Goal: Task Accomplishment & Management: Manage account settings

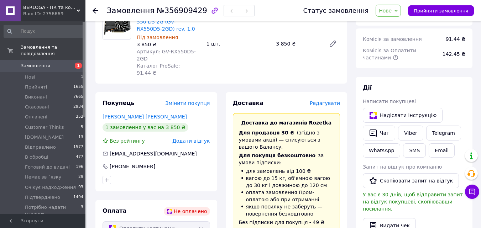
scroll to position [72, 0]
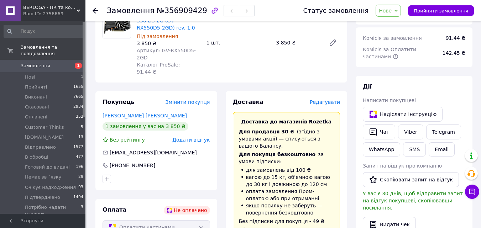
click at [326, 55] on div "GIGABYTE Radeon RX 550 D5 2G (GV-RX550D5-2GD) rev. 1.0 Під замовлення 3 850 ₴ А…" at bounding box center [238, 43] width 209 height 68
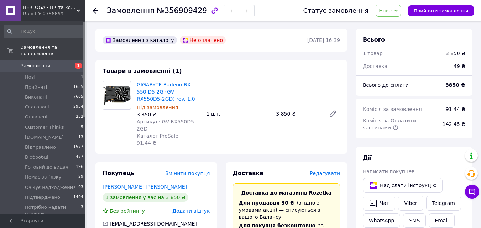
scroll to position [0, 0]
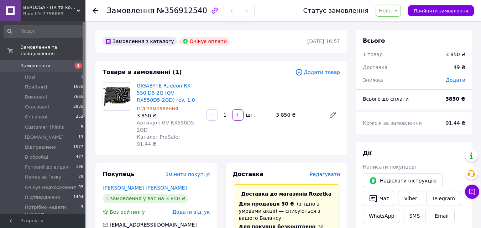
click at [57, 63] on span "Замовлення" at bounding box center [43, 66] width 45 height 6
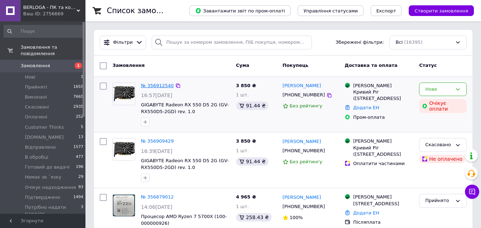
click at [159, 85] on link "№ 356912540" at bounding box center [157, 85] width 33 height 5
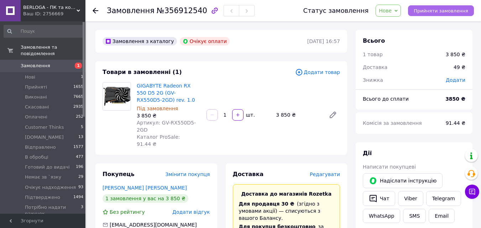
click at [434, 14] on span "Прийняти замовлення" at bounding box center [441, 10] width 55 height 5
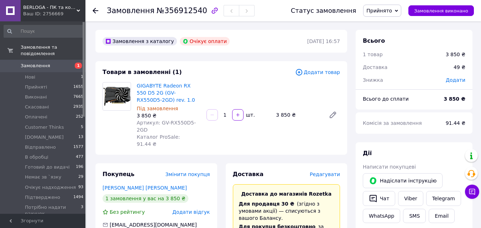
click at [66, 63] on span "1" at bounding box center [76, 66] width 20 height 6
